Goal: Information Seeking & Learning: Learn about a topic

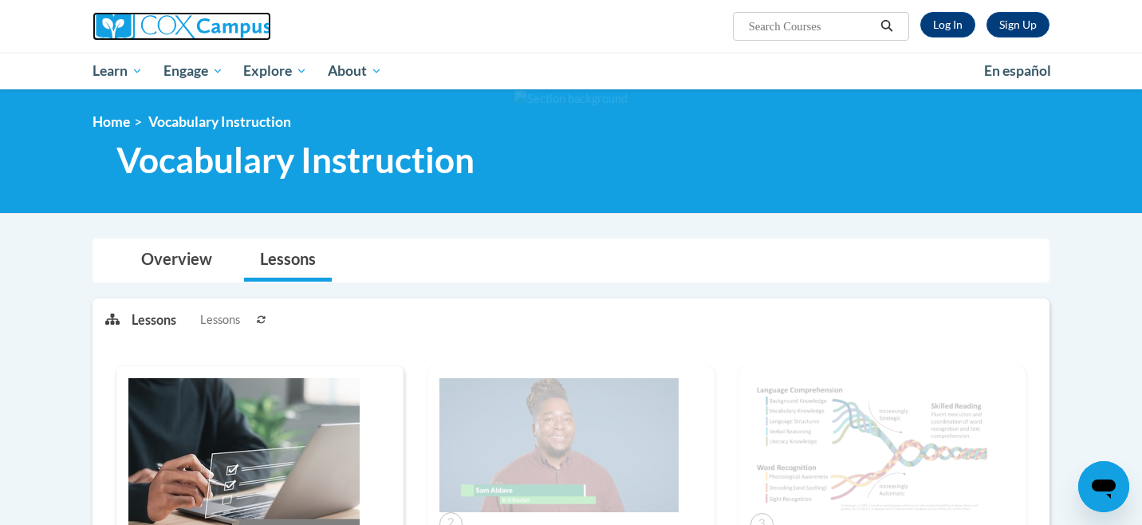
click at [119, 28] on img at bounding box center [182, 26] width 179 height 29
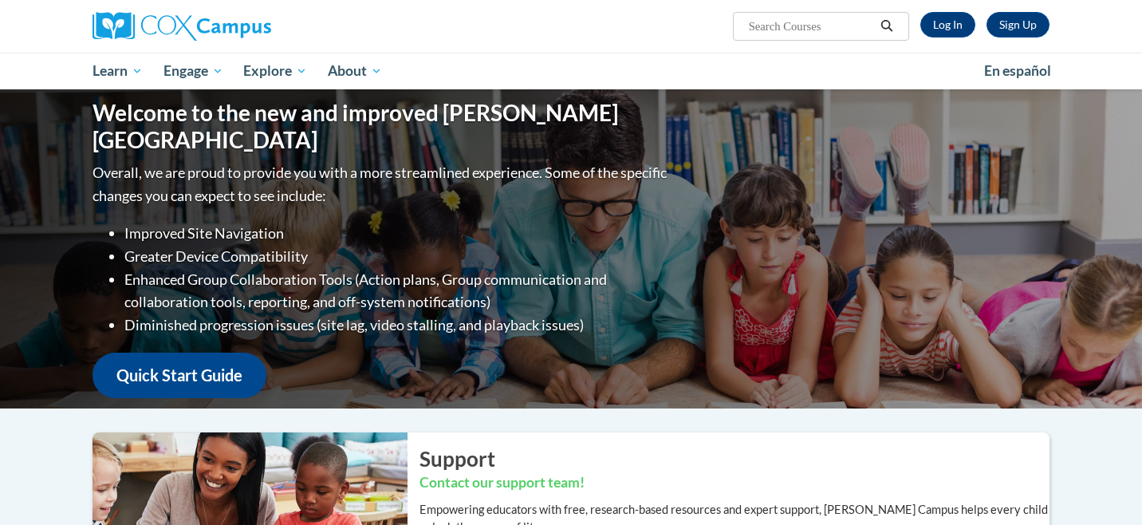
click at [502, 53] on ul "My Learning My Learning My Course Progress Certificates My Action Plans Group D…" at bounding box center [528, 71] width 892 height 37
click at [963, 21] on link "Log In" at bounding box center [947, 25] width 55 height 26
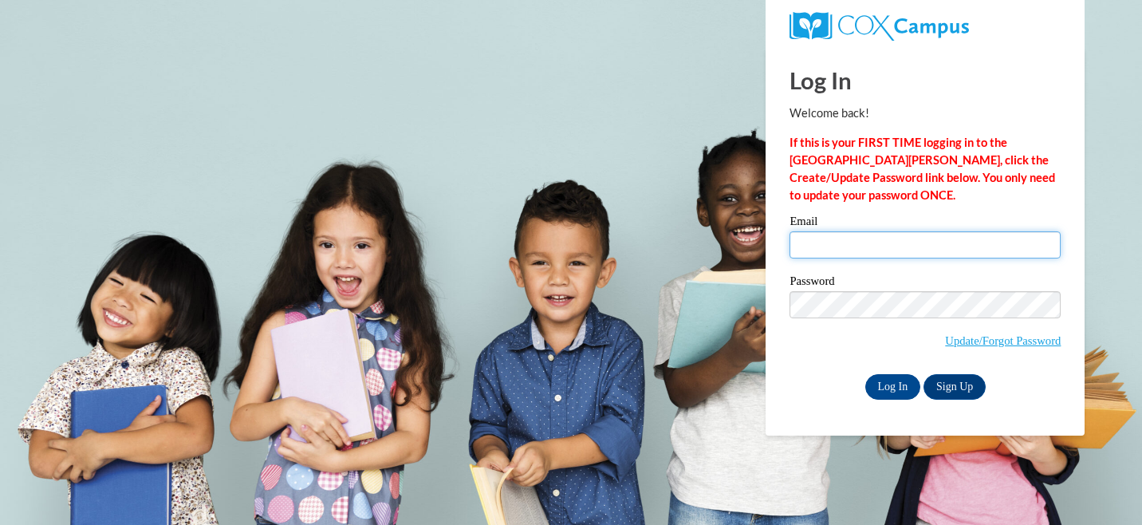
click at [919, 246] on input "Email" at bounding box center [925, 244] width 271 height 27
type input "kendall.2162602@gmail.com"
click at [865, 374] on input "Log In" at bounding box center [893, 387] width 56 height 26
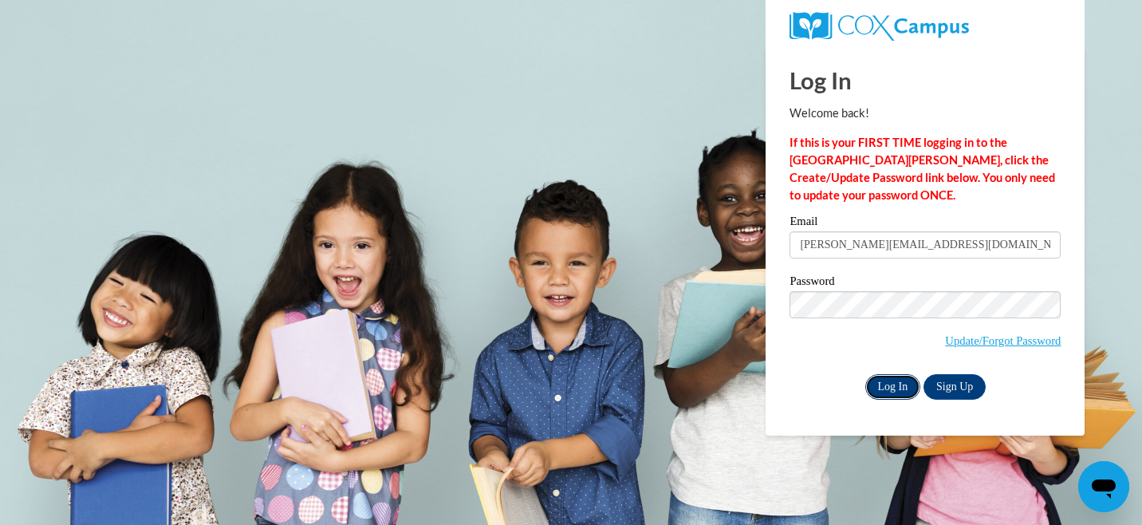
click at [886, 377] on input "Log In" at bounding box center [893, 387] width 56 height 26
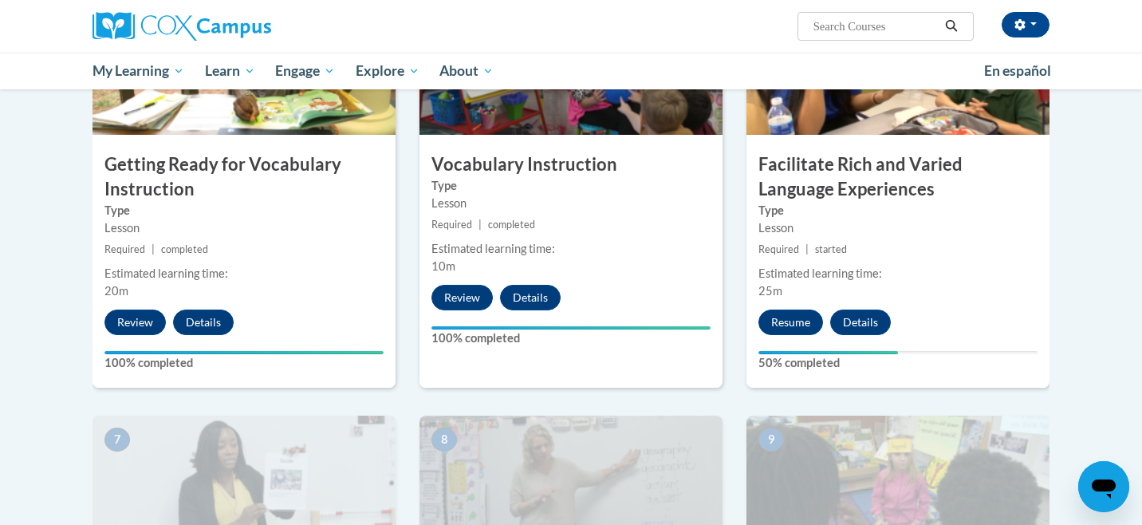
scroll to position [884, 0]
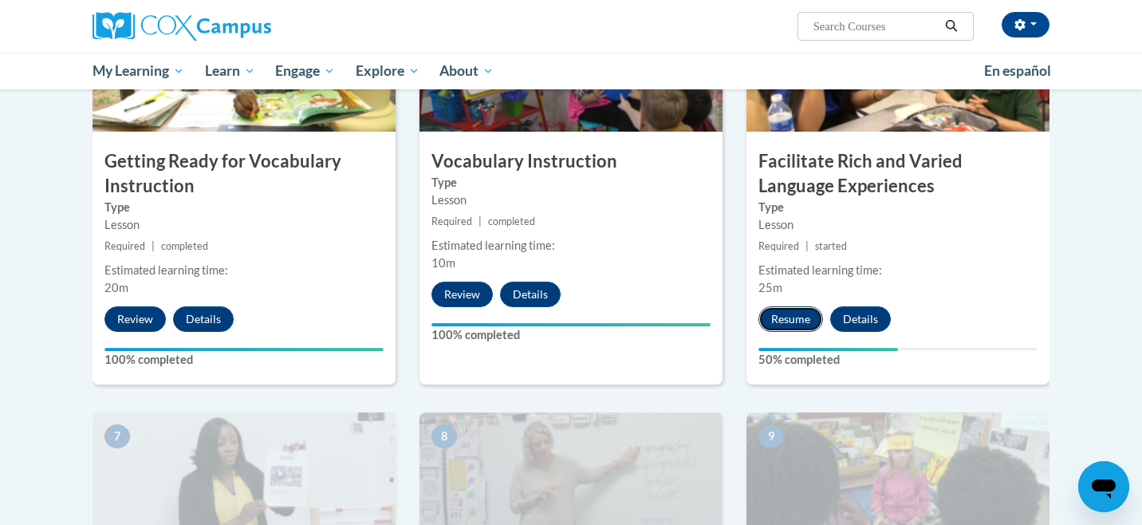
click at [797, 316] on button "Resume" at bounding box center [790, 319] width 65 height 26
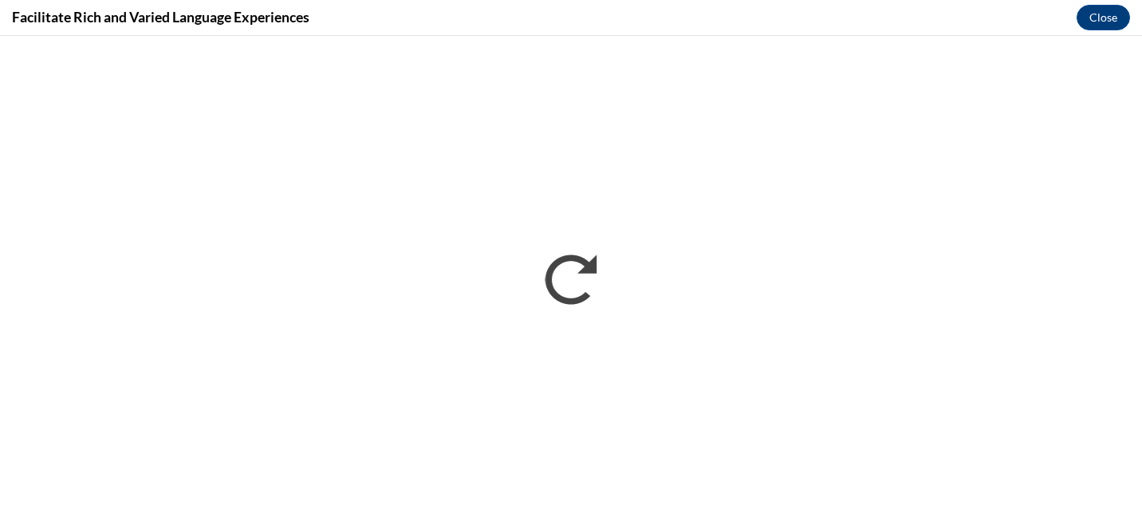
scroll to position [0, 0]
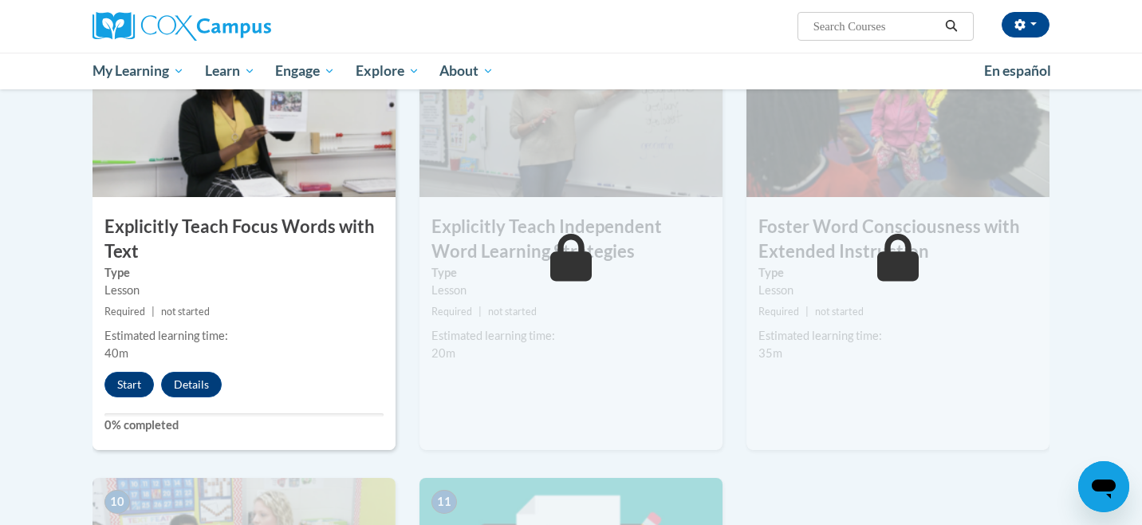
scroll to position [1272, 0]
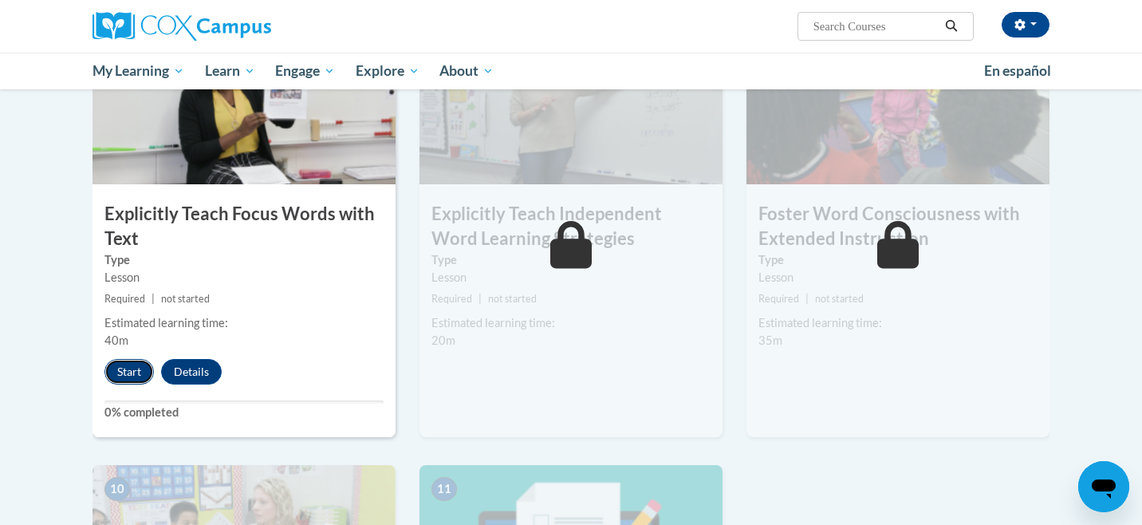
click at [136, 376] on button "Start" at bounding box center [128, 372] width 49 height 26
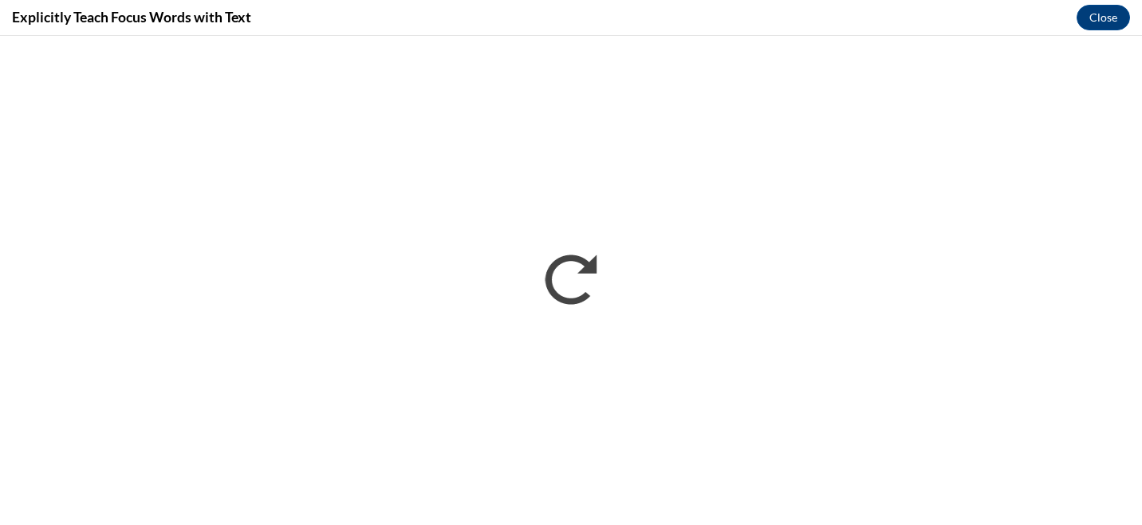
scroll to position [0, 0]
